Goal: Task Accomplishment & Management: Use online tool/utility

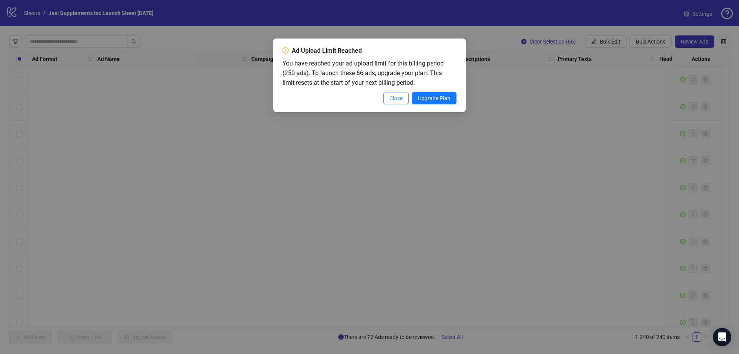
scroll to position [6169, 0]
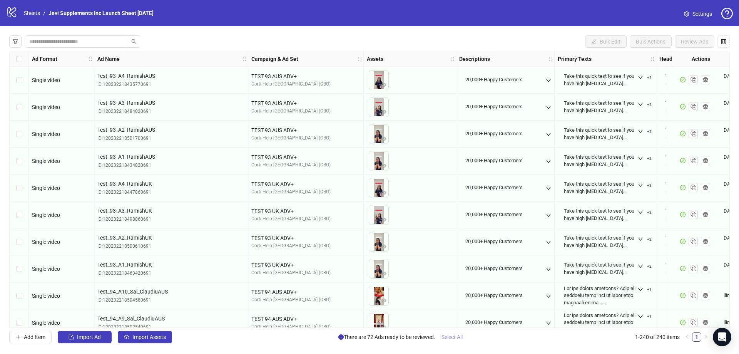
click at [455, 334] on span "Select All" at bounding box center [451, 337] width 21 height 6
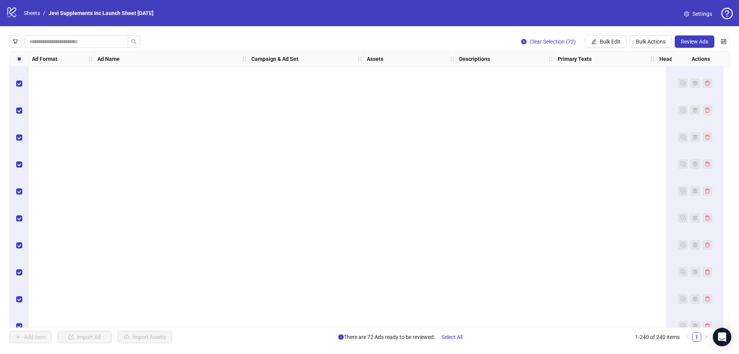
scroll to position [6207, 0]
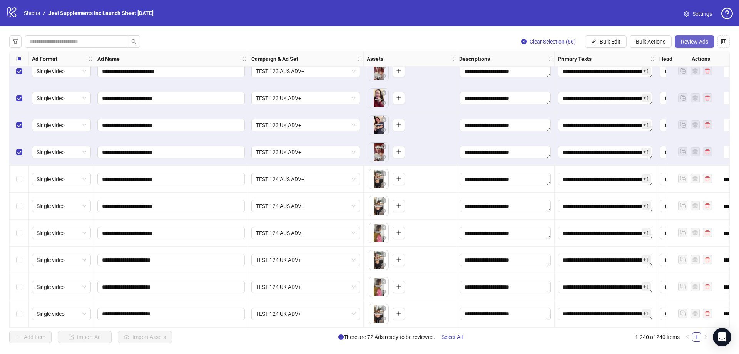
click at [697, 43] on span "Review Ads" at bounding box center [694, 41] width 27 height 6
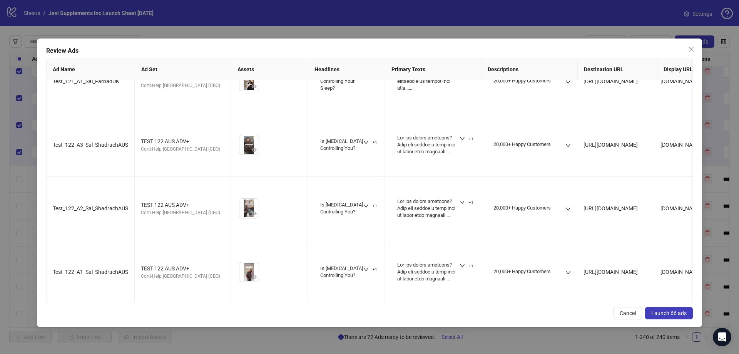
scroll to position [3416, 0]
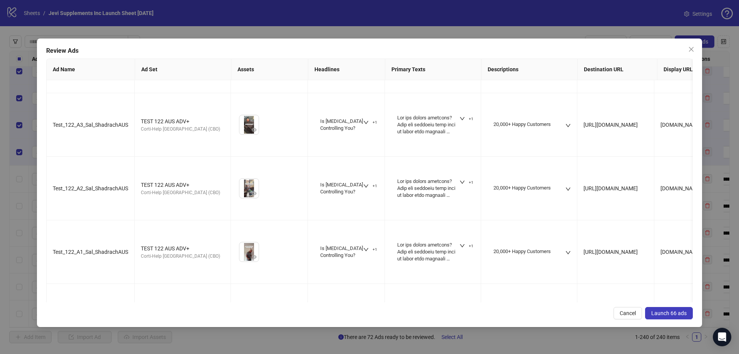
click at [666, 314] on span "Launch 66 ads" at bounding box center [668, 313] width 35 height 6
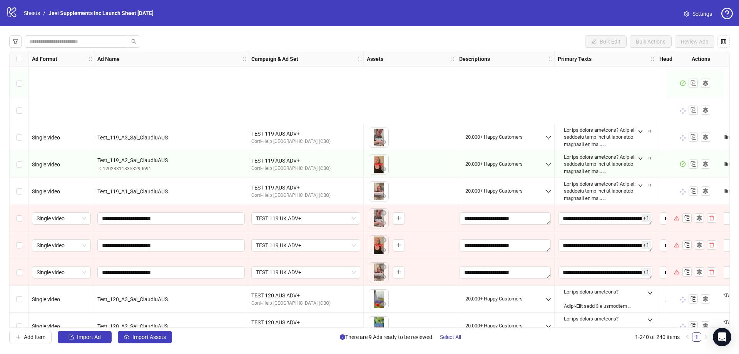
scroll to position [5515, 0]
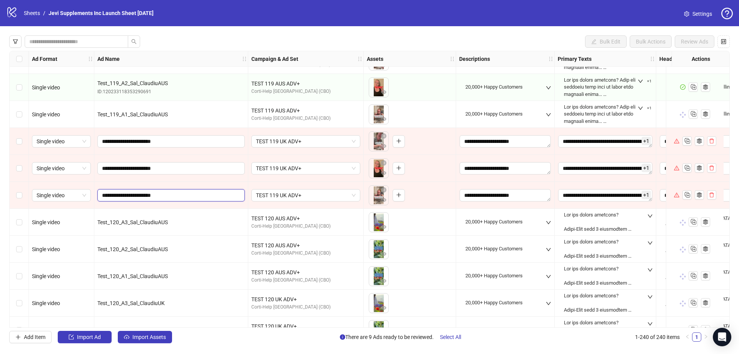
click at [179, 195] on input "**********" at bounding box center [170, 195] width 137 height 8
click at [384, 189] on icon "close-circle" at bounding box center [383, 189] width 5 height 5
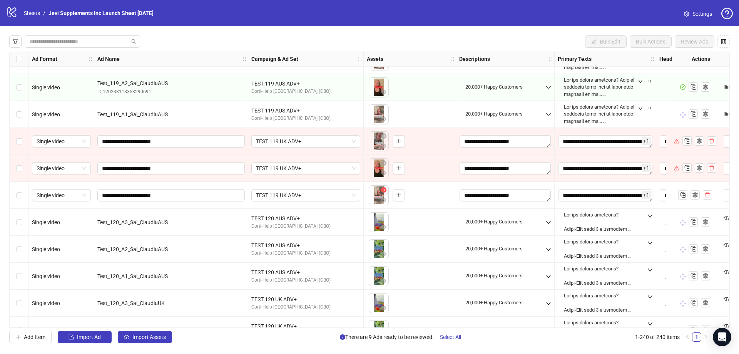
click at [384, 189] on icon "close-circle" at bounding box center [383, 189] width 5 height 5
click at [384, 164] on icon "close-circle" at bounding box center [383, 162] width 5 height 5
click at [384, 135] on icon "close-circle" at bounding box center [383, 135] width 5 height 5
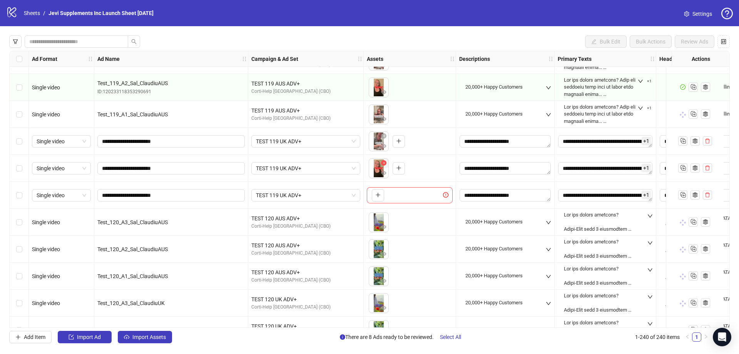
click at [382, 162] on icon "close-circle" at bounding box center [383, 162] width 5 height 5
click at [384, 135] on icon "close-circle" at bounding box center [383, 135] width 5 height 5
click at [379, 194] on icon "plus" at bounding box center [377, 194] width 5 height 5
click at [384, 162] on icon "close-circle" at bounding box center [383, 162] width 5 height 5
click at [384, 135] on icon "close-circle" at bounding box center [383, 135] width 5 height 5
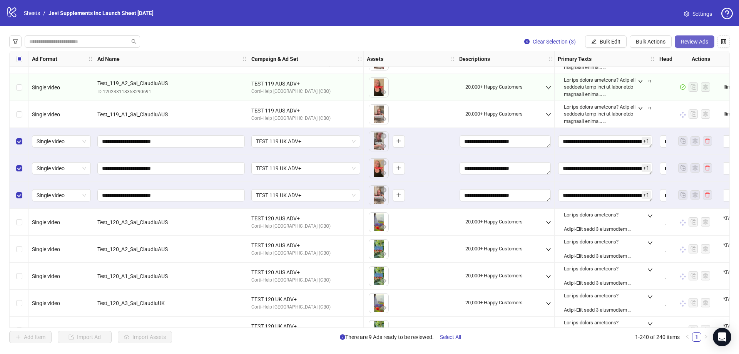
click at [696, 40] on span "Review Ads" at bounding box center [694, 41] width 27 height 6
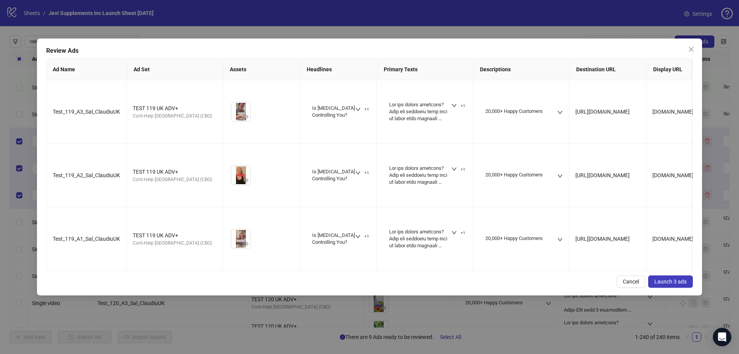
click at [667, 278] on span "Launch 3 ads" at bounding box center [670, 281] width 32 height 6
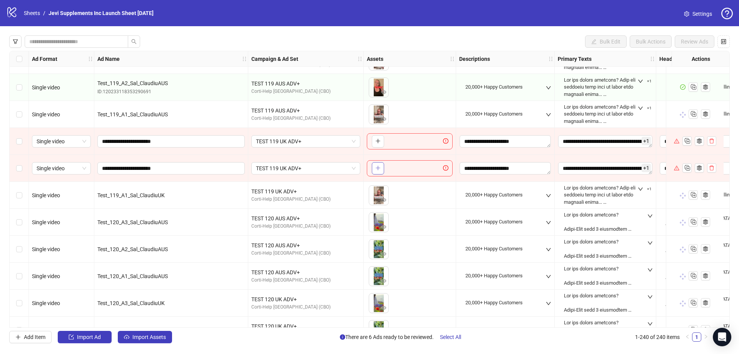
click at [375, 167] on icon "plus" at bounding box center [377, 167] width 5 height 5
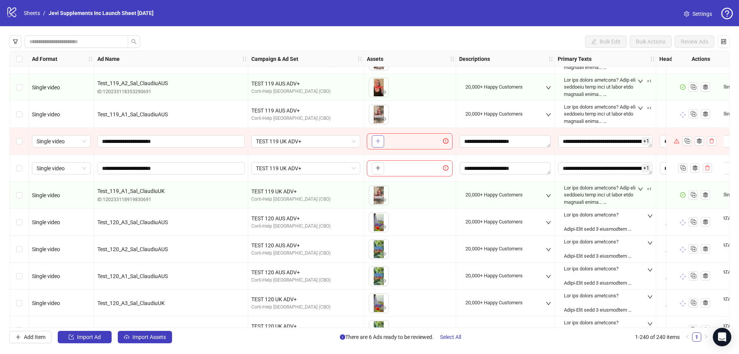
click at [376, 142] on icon "plus" at bounding box center [377, 140] width 5 height 5
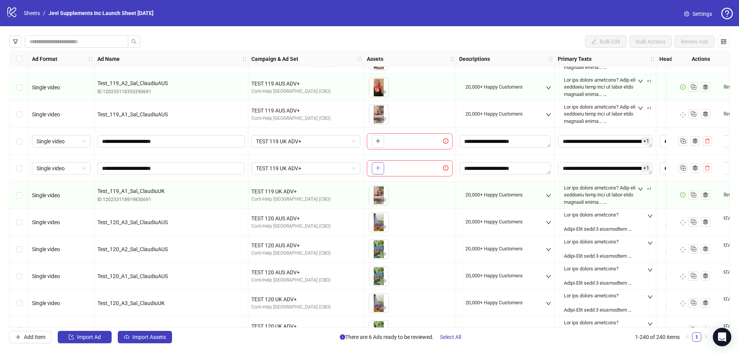
click at [376, 169] on icon "plus" at bounding box center [377, 167] width 5 height 5
click at [378, 164] on button "button" at bounding box center [378, 168] width 12 height 12
click at [379, 143] on icon "plus" at bounding box center [377, 140] width 5 height 5
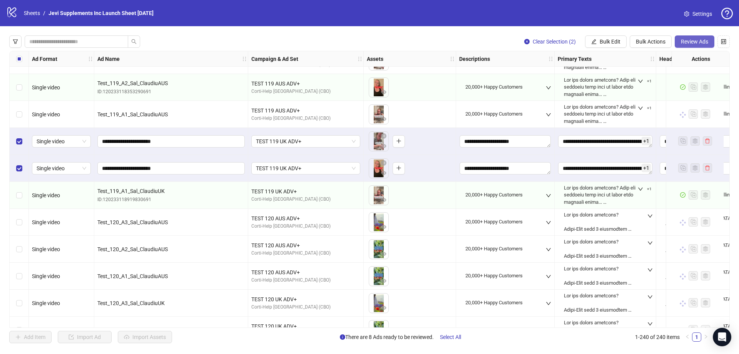
click at [698, 42] on span "Review Ads" at bounding box center [694, 41] width 27 height 6
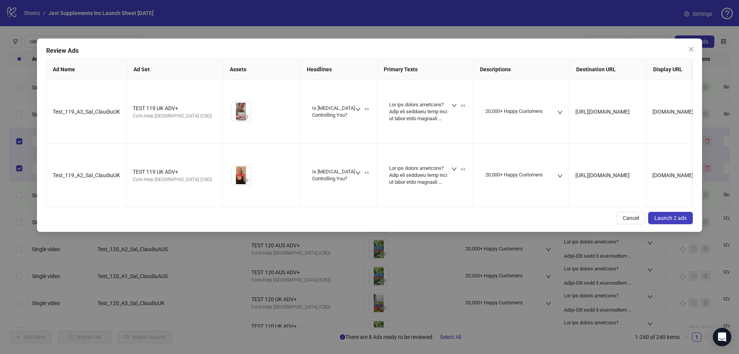
click at [675, 215] on span "Launch 2 ads" at bounding box center [670, 218] width 32 height 6
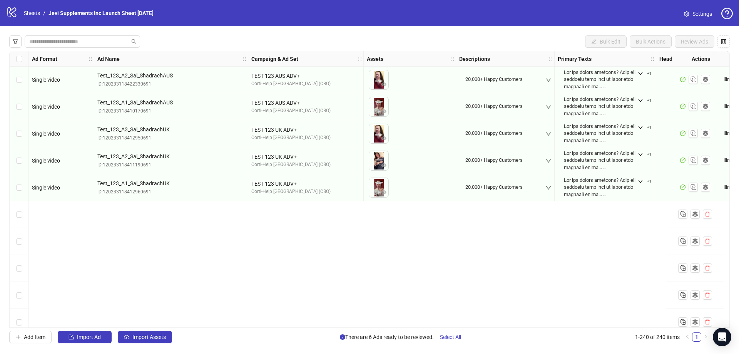
scroll to position [6015, 0]
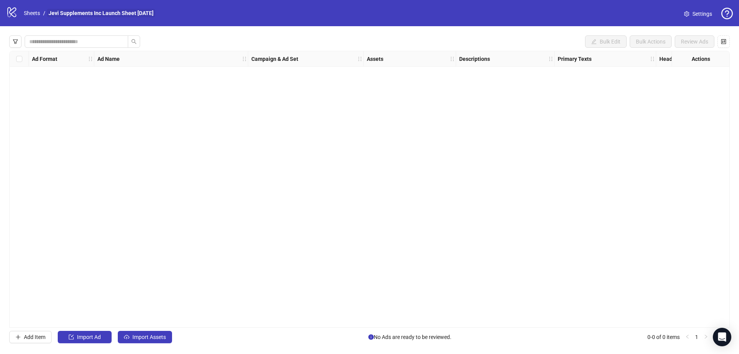
click at [109, 12] on link "Jevi Supplements Inc Launch Sheet [DATE]" at bounding box center [101, 13] width 108 height 8
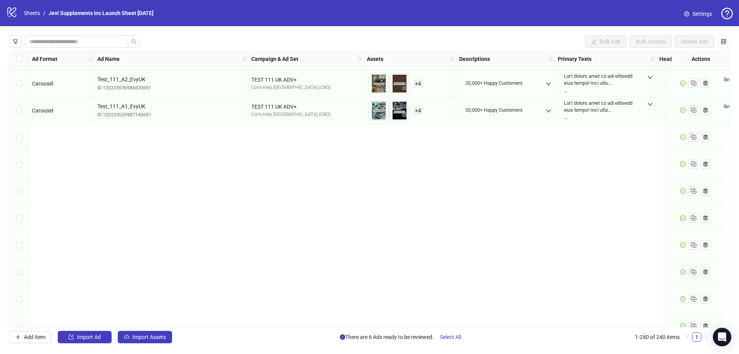
scroll to position [3860, 0]
